Goal: Transaction & Acquisition: Obtain resource

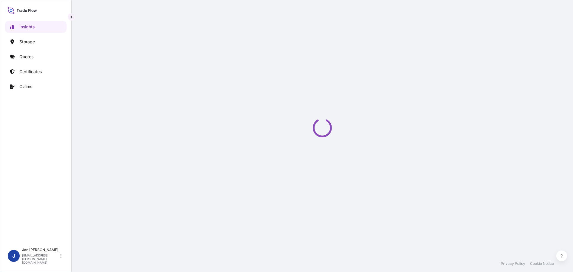
select select "2025"
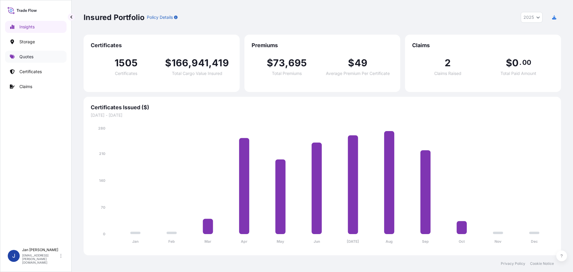
click at [37, 57] on link "Quotes" at bounding box center [36, 57] width 62 height 12
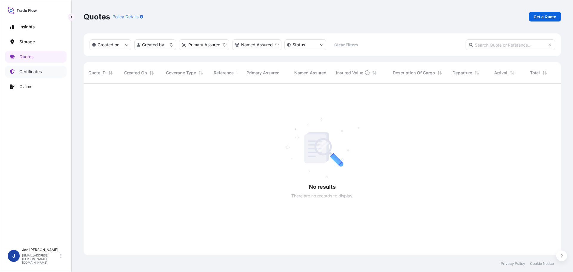
scroll to position [171, 473]
click at [536, 18] on p "Get a Quote" at bounding box center [545, 17] width 23 height 6
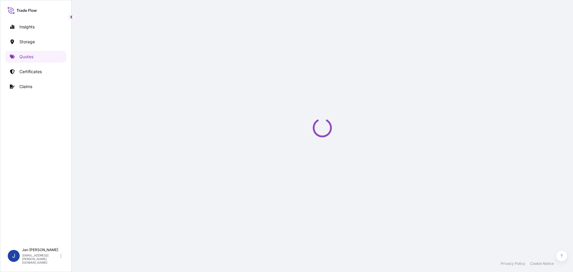
scroll to position [10, 0]
select select "Water"
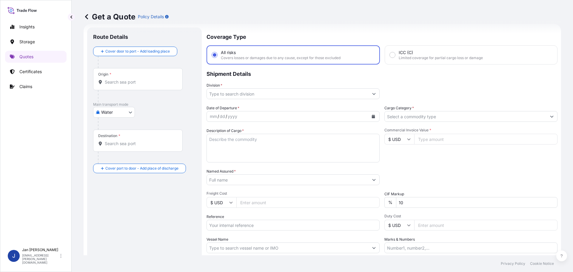
click at [243, 174] on div "Named Assured *" at bounding box center [293, 176] width 173 height 17
click at [249, 182] on input "Named Assured *" at bounding box center [288, 179] width 162 height 11
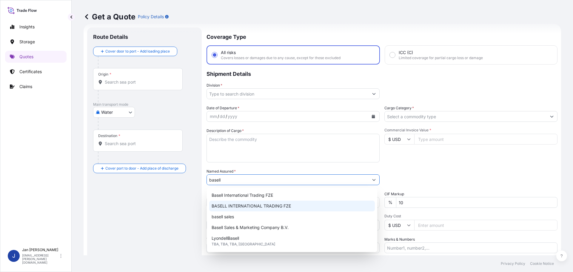
click at [288, 207] on span "BASELL INTERNATIONAL TRADING FZE" at bounding box center [251, 206] width 79 height 6
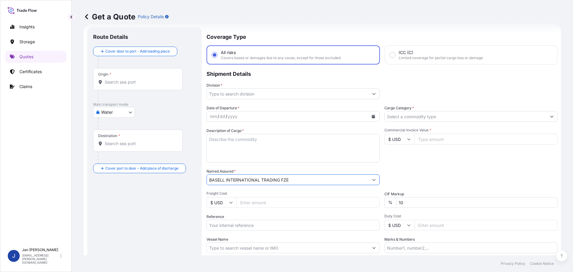
type input "BASELL INTERNATIONAL TRADING FZE"
click at [298, 185] on div "Date of Departure * mm / dd / yyyy Cargo Category * Description of Cargo * Comm…" at bounding box center [382, 179] width 351 height 148
click at [301, 180] on input "BASELL INTERNATIONAL TRADING FZE" at bounding box center [288, 179] width 162 height 11
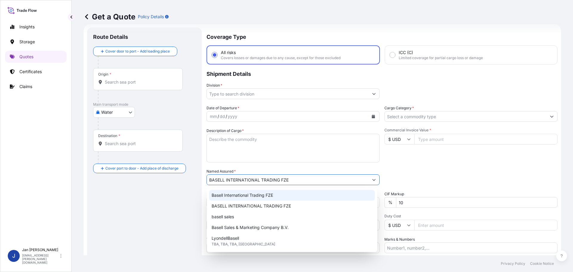
click at [301, 180] on input "BASELL INTERNATIONAL TRADING FZE" at bounding box center [288, 179] width 162 height 11
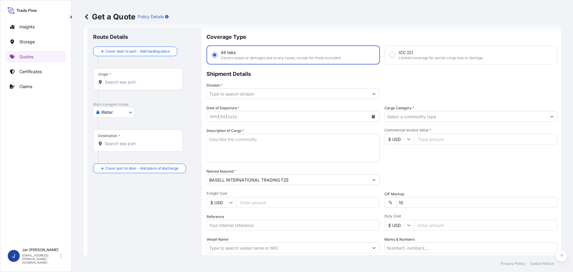
click at [321, 178] on input "BASELL INTERNATIONAL TRADING FZE" at bounding box center [288, 179] width 162 height 11
click at [320, 178] on input "BASELL INTERNATIONAL TRADING FZE" at bounding box center [288, 179] width 162 height 11
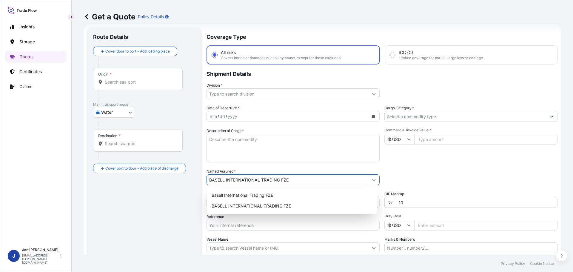
click at [320, 178] on input "BASELL INTERNATIONAL TRADING FZE" at bounding box center [288, 179] width 162 height 11
click at [375, 20] on div "Get a Quote Policy Details" at bounding box center [323, 17] width 478 height 10
